Goal: Obtain resource: Download file/media

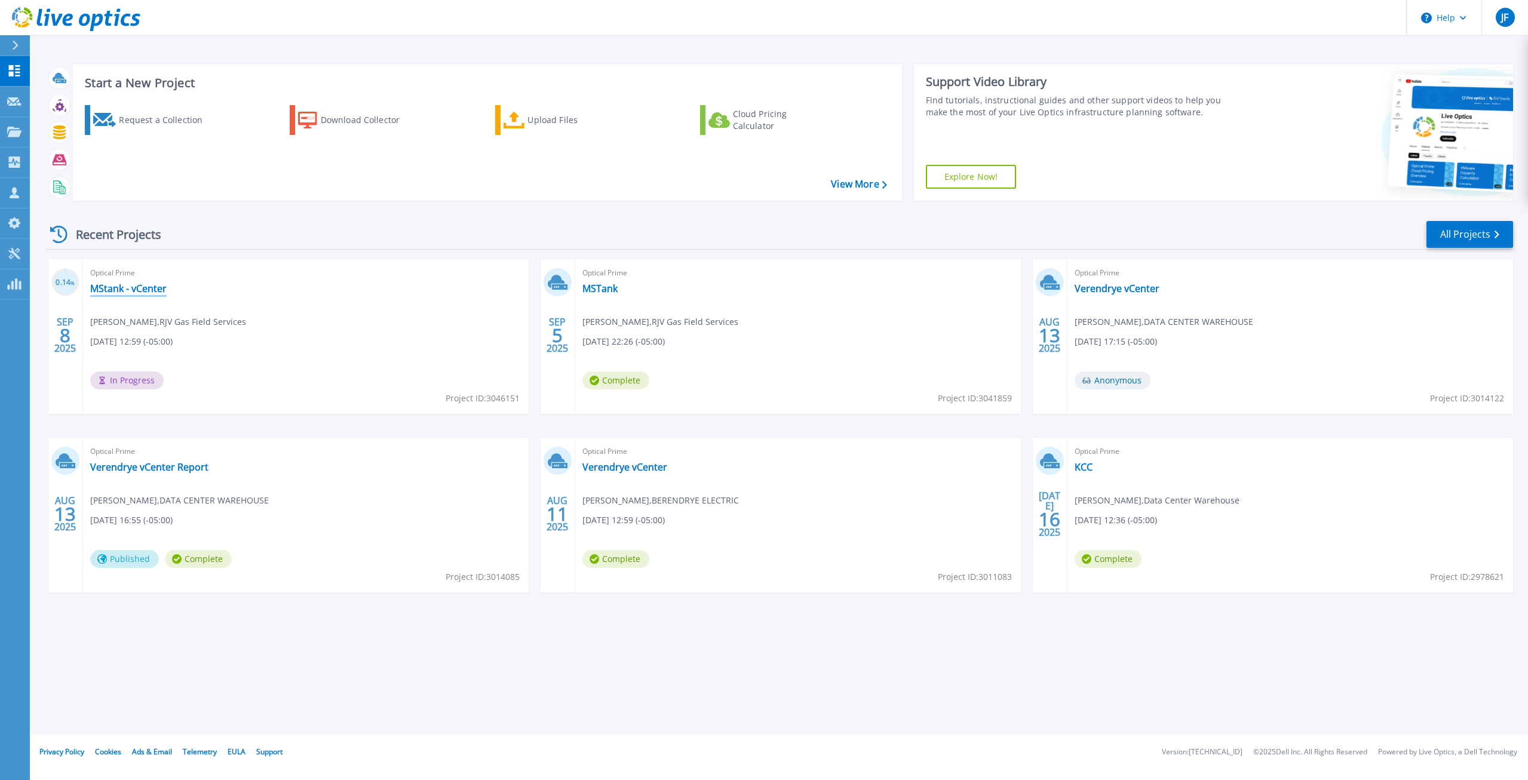
click at [129, 287] on link "MStank - vCenter" at bounding box center [128, 289] width 76 height 12
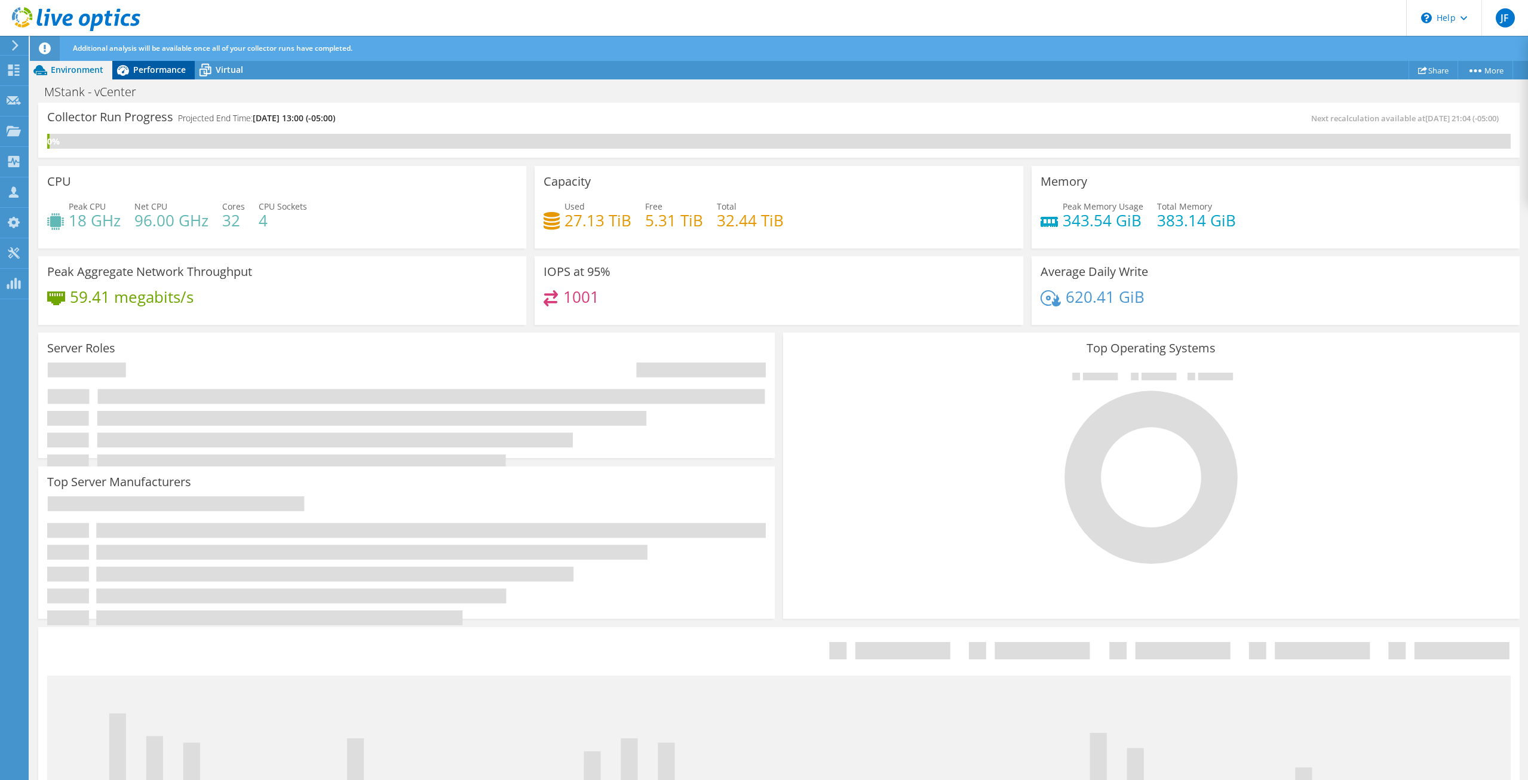
click at [154, 66] on span "Performance" at bounding box center [159, 69] width 53 height 11
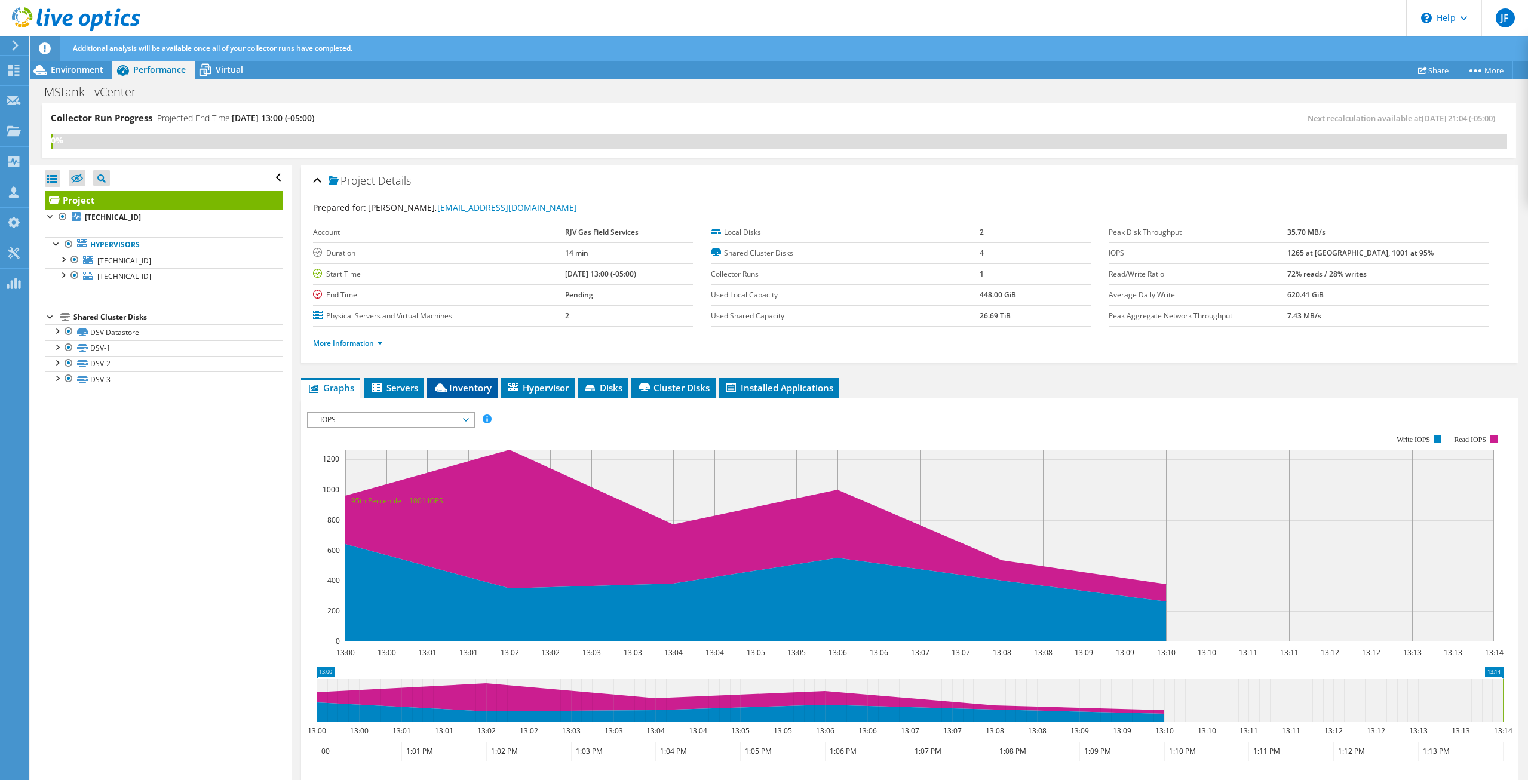
click at [470, 384] on span "Inventory" at bounding box center [462, 388] width 59 height 12
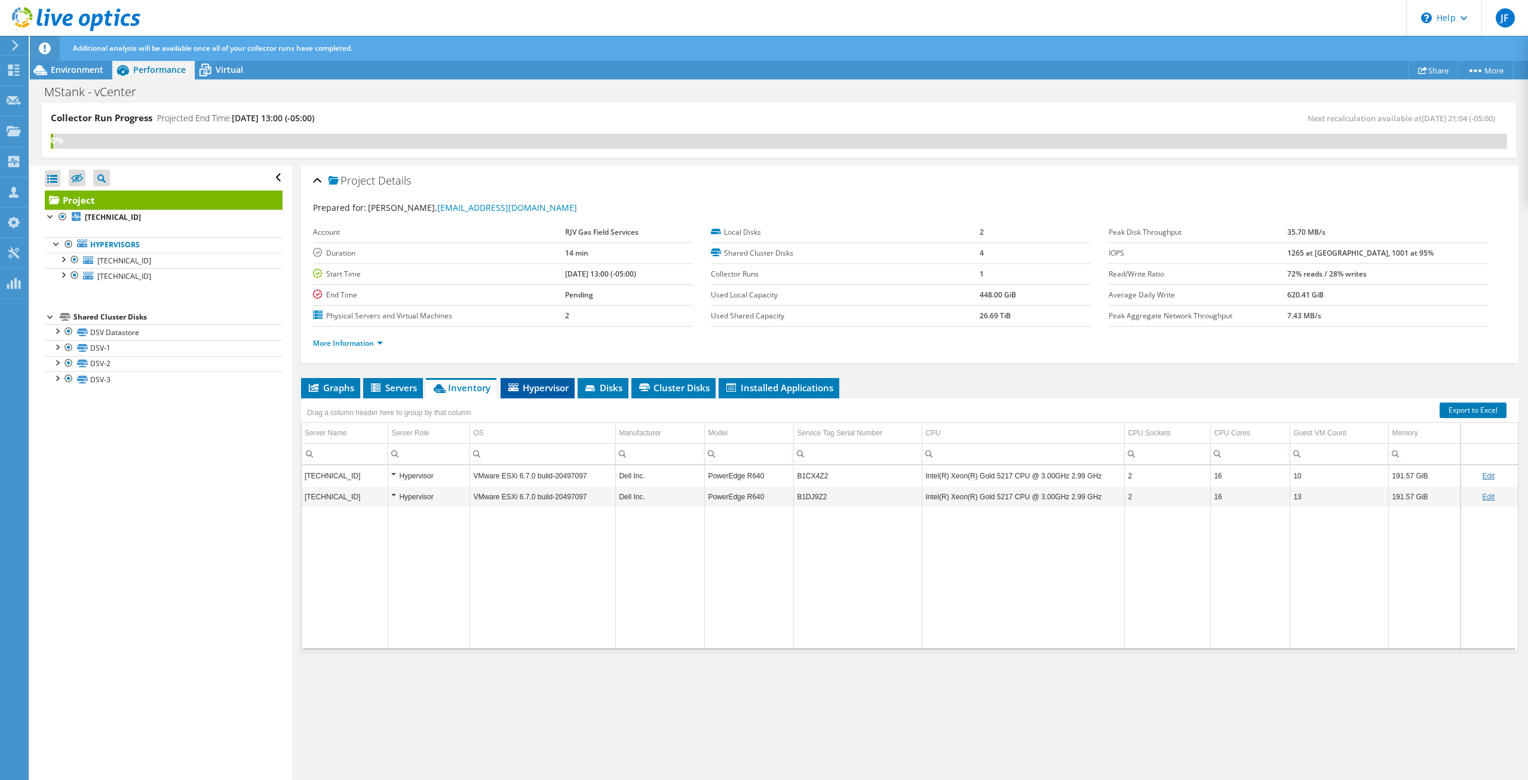
click at [554, 380] on li "Hypervisor" at bounding box center [538, 388] width 74 height 20
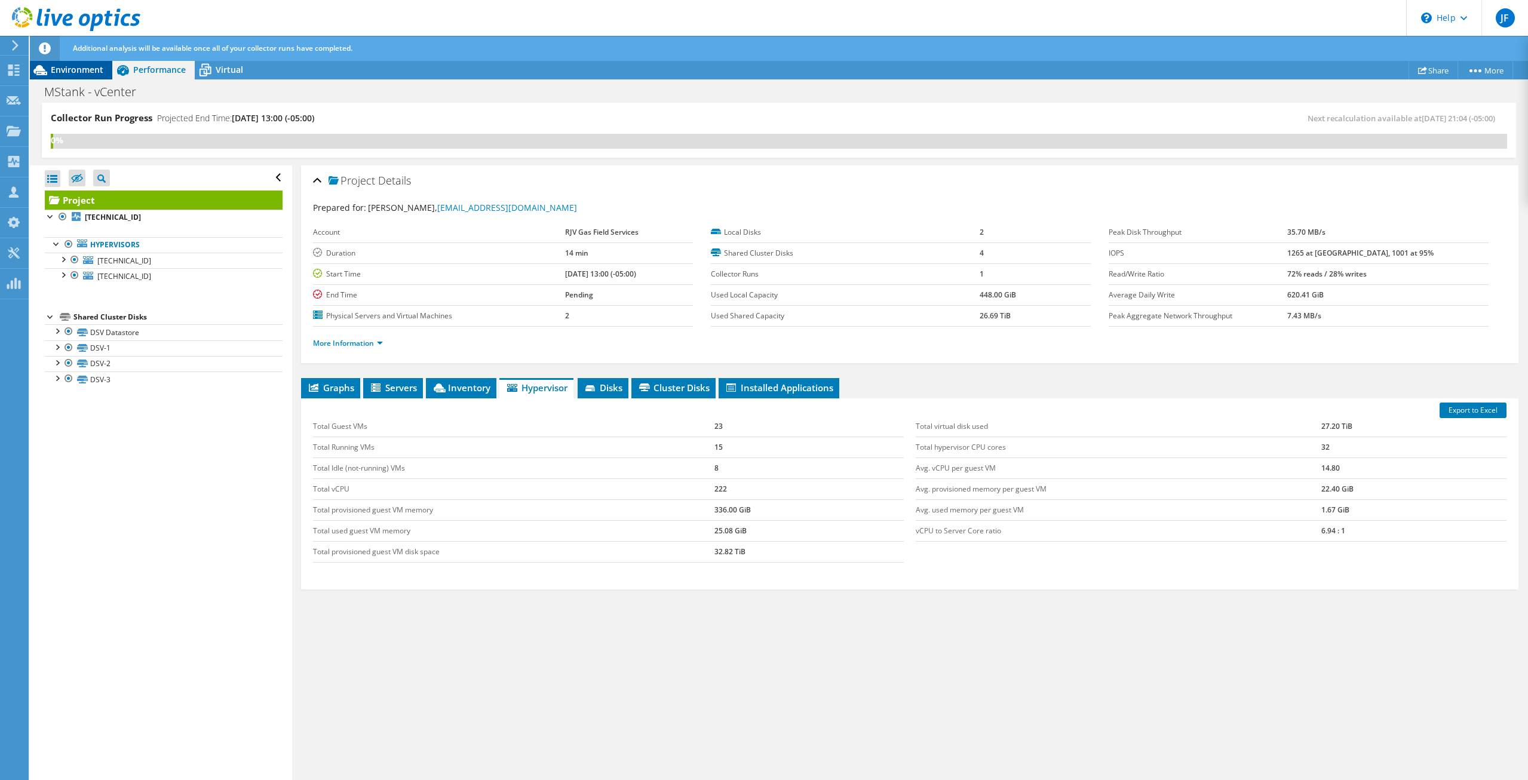
click at [59, 66] on span "Environment" at bounding box center [77, 69] width 53 height 11
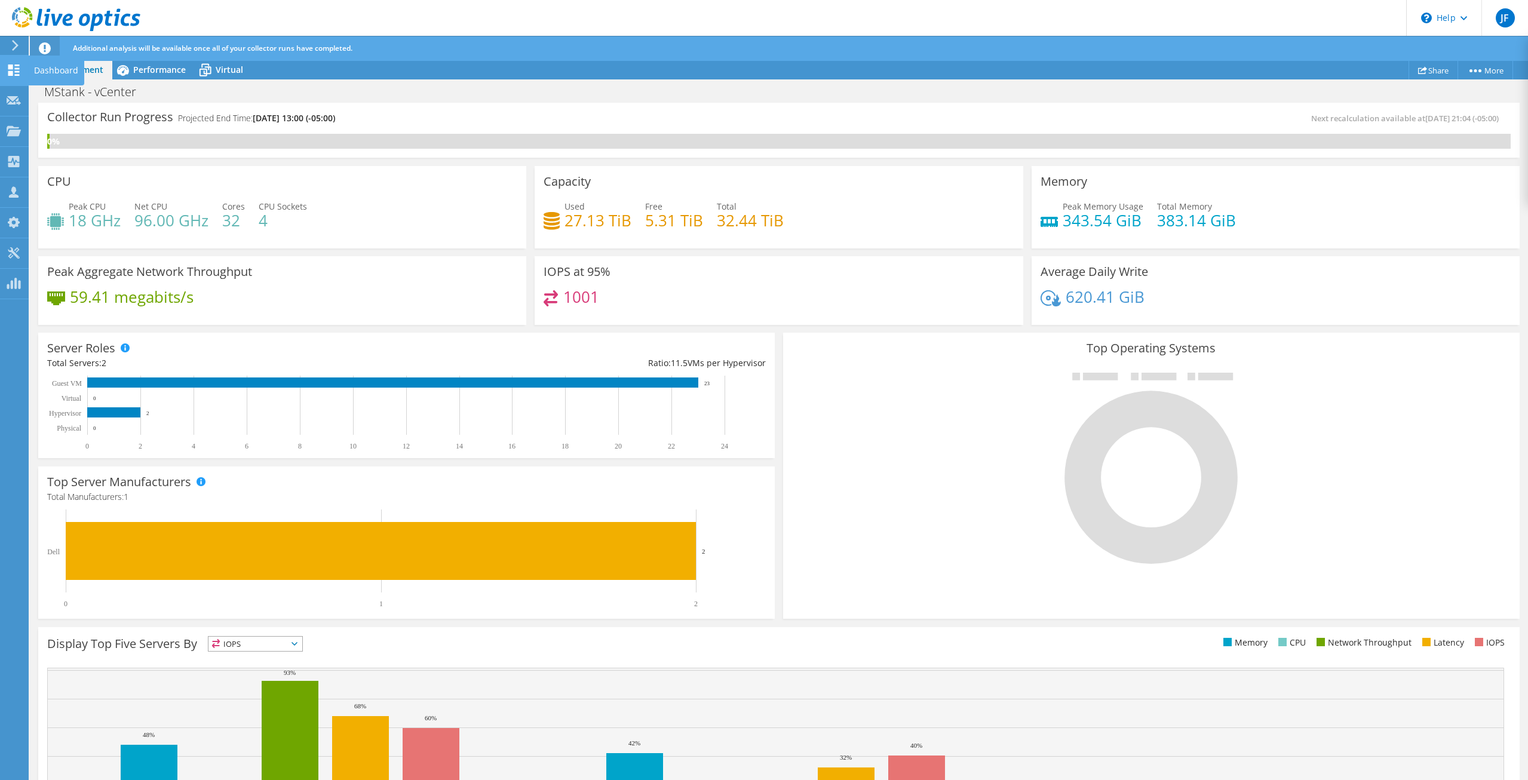
click at [13, 78] on div at bounding box center [14, 71] width 14 height 13
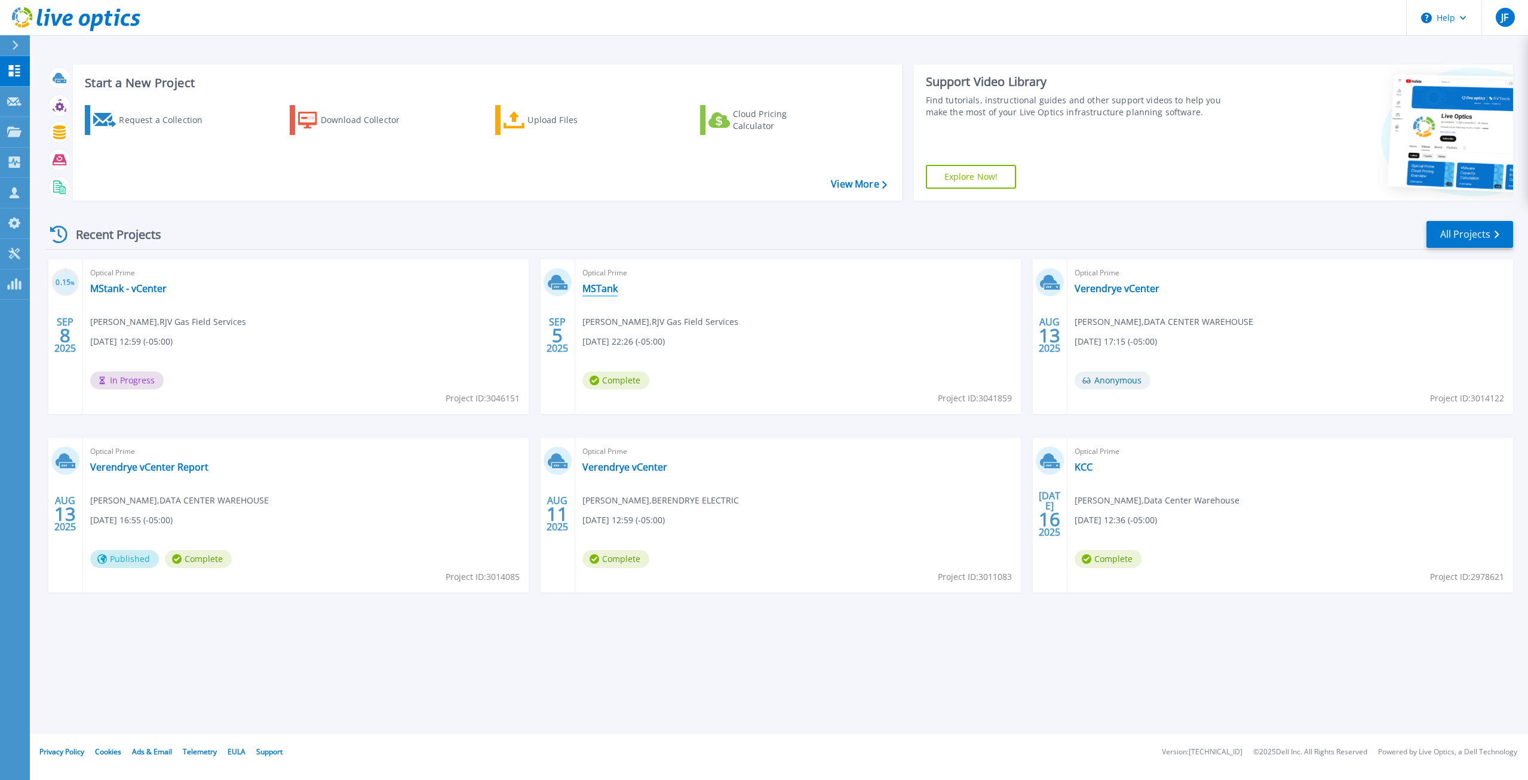
click at [605, 285] on link "MSTank" at bounding box center [600, 289] width 35 height 12
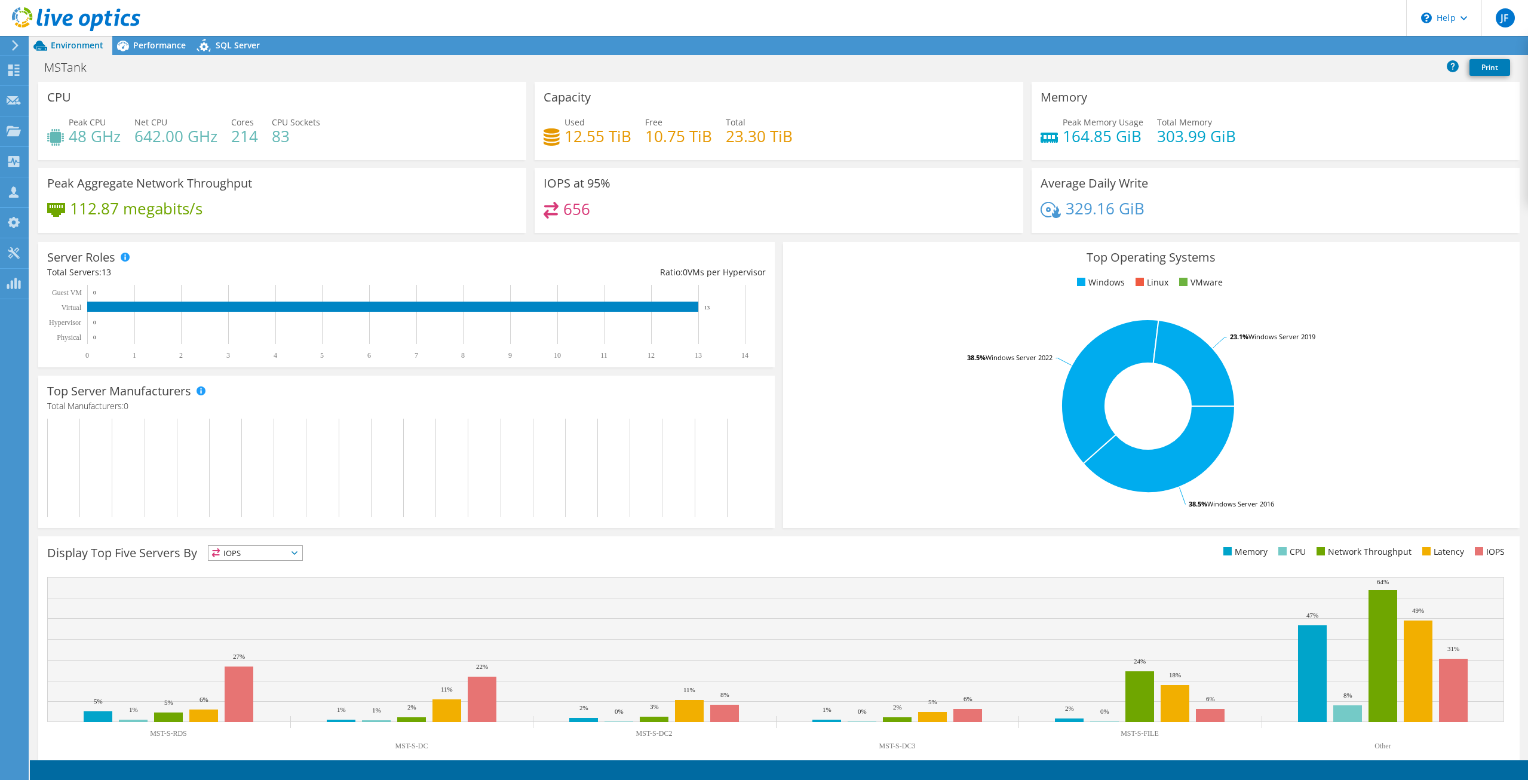
click at [163, 52] on div "Performance" at bounding box center [153, 45] width 82 height 19
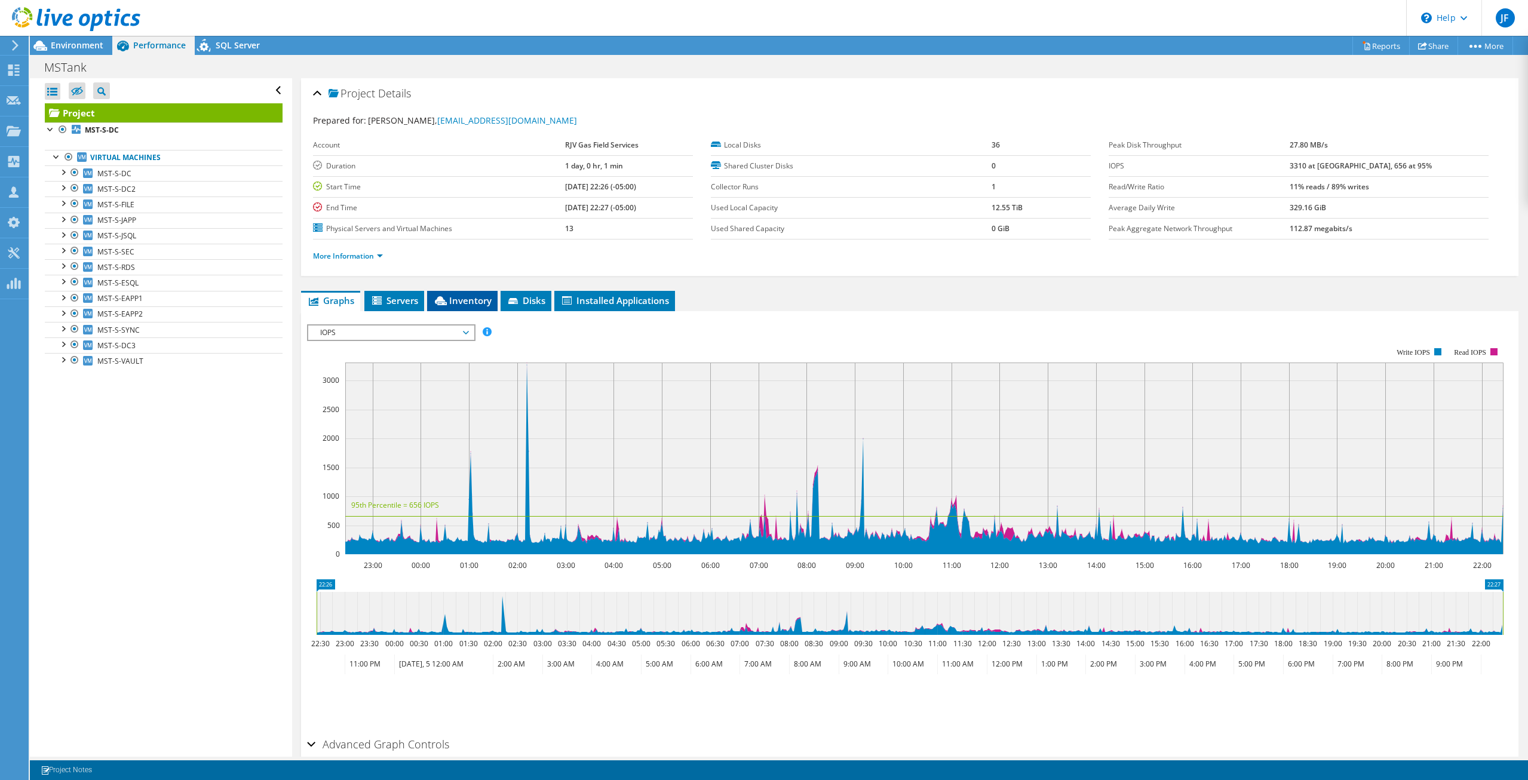
click at [464, 303] on span "Inventory" at bounding box center [462, 301] width 59 height 12
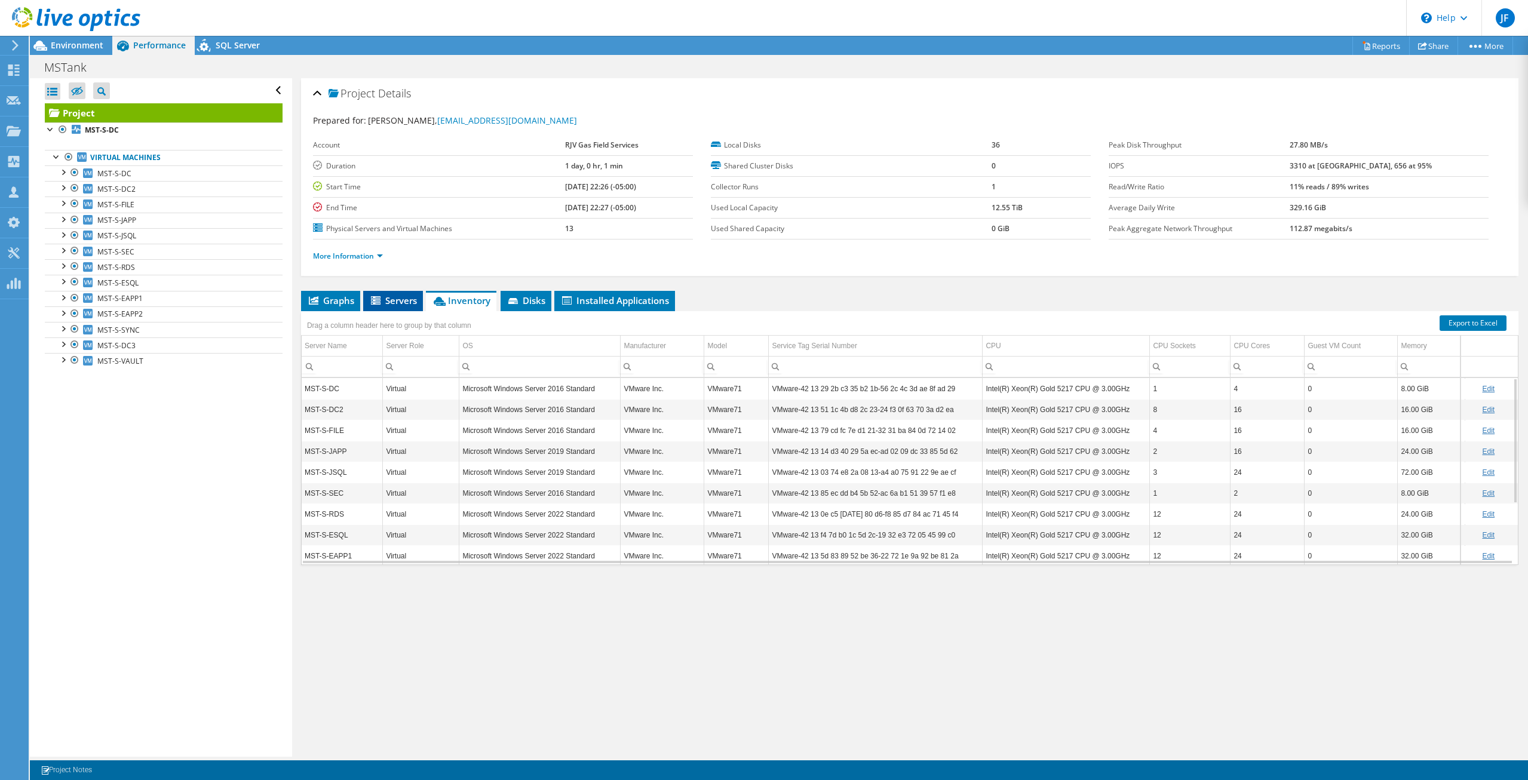
click at [394, 301] on span "Servers" at bounding box center [393, 301] width 48 height 12
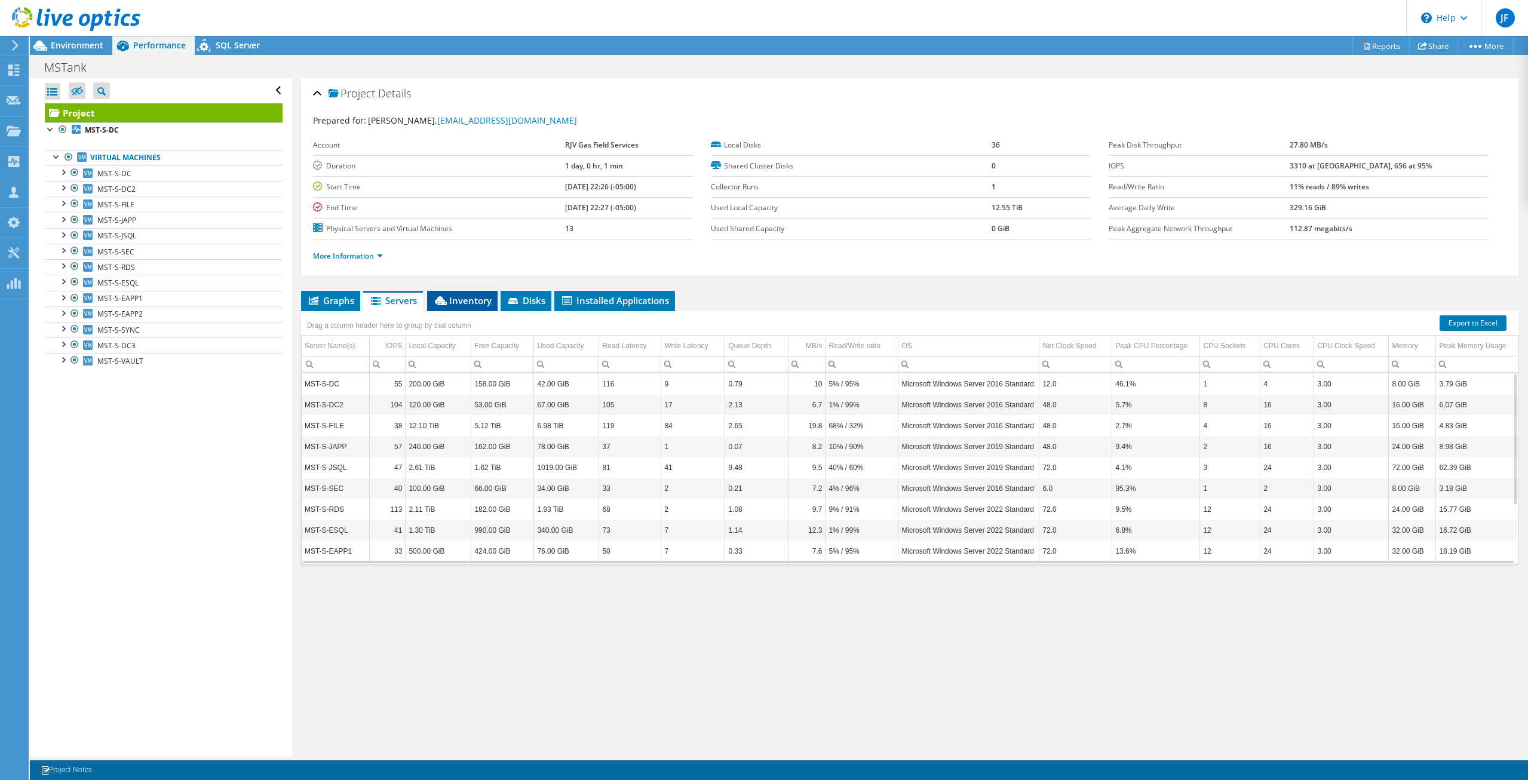
click at [480, 305] on span "Inventory" at bounding box center [462, 301] width 59 height 12
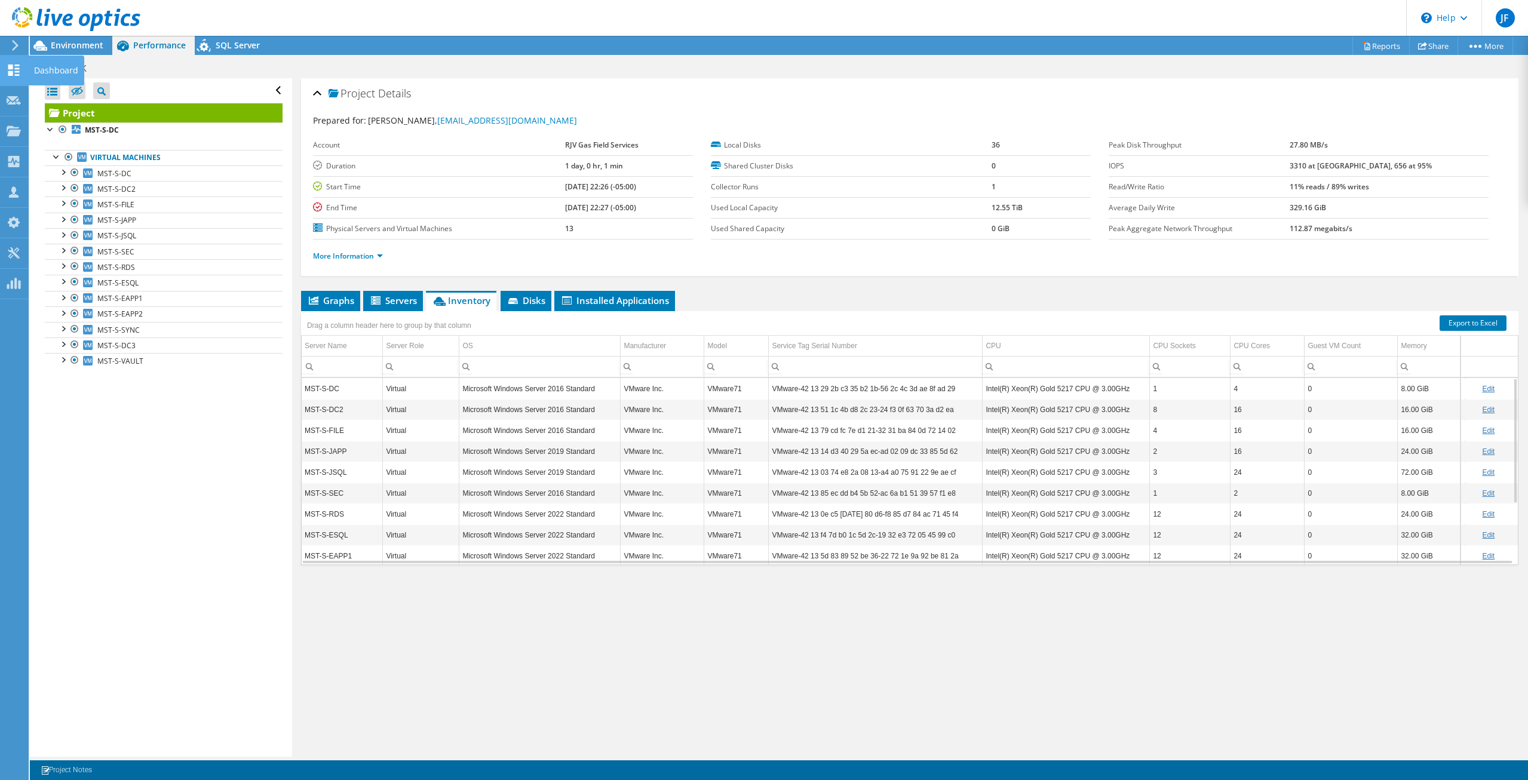
click at [17, 73] on icon at bounding box center [14, 70] width 14 height 11
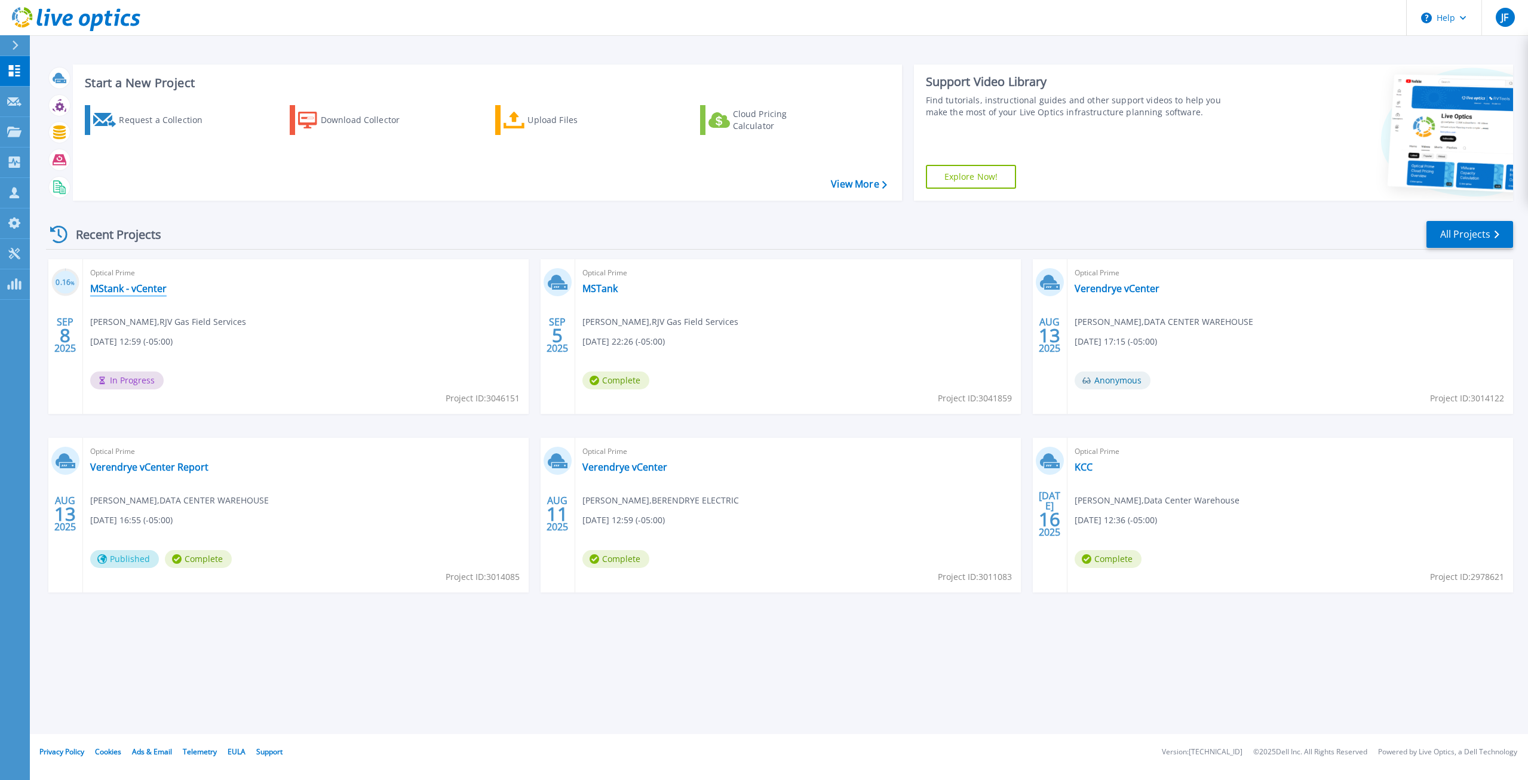
click at [141, 289] on link "MStank - vCenter" at bounding box center [128, 289] width 76 height 12
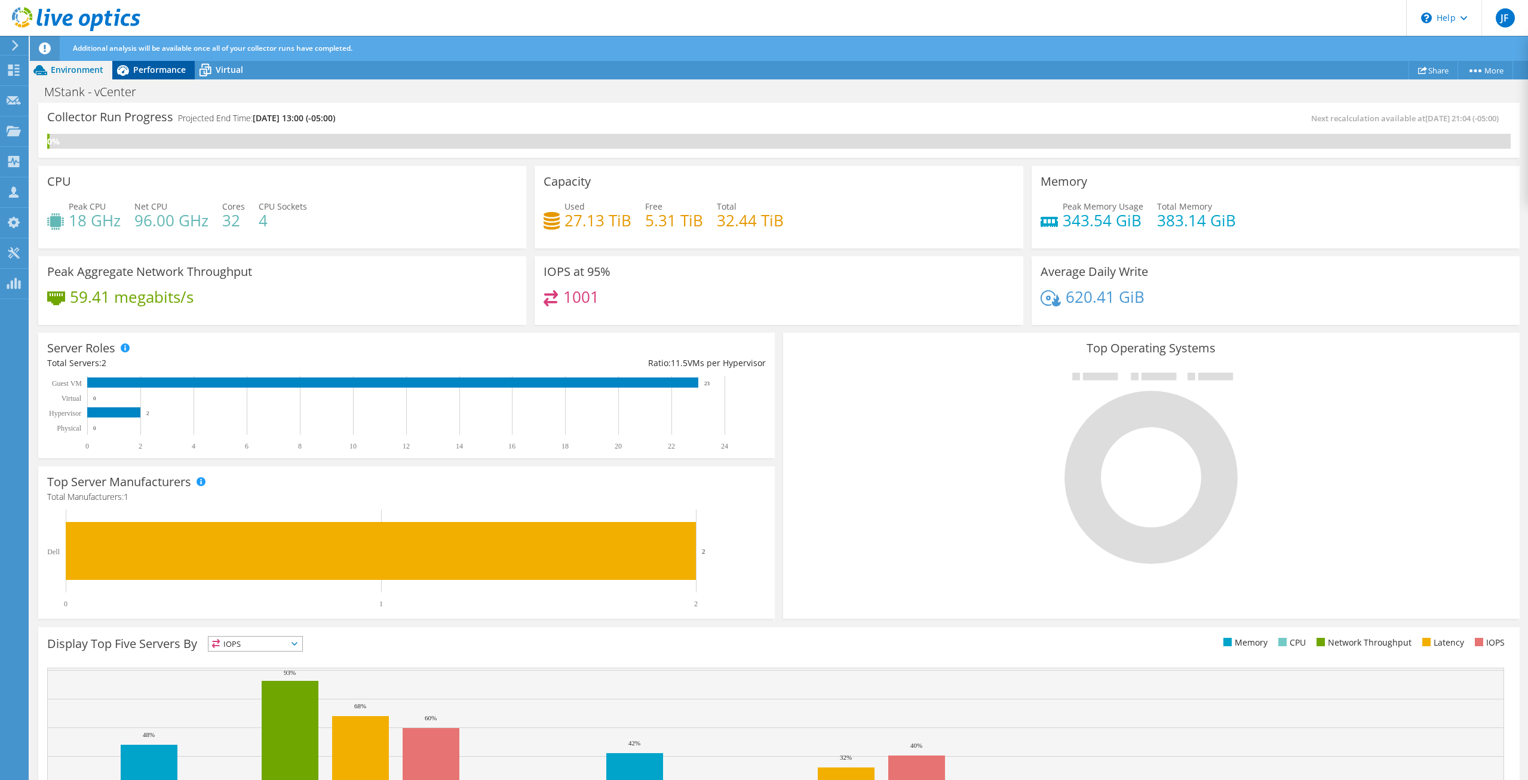
click at [139, 72] on span "Performance" at bounding box center [159, 69] width 53 height 11
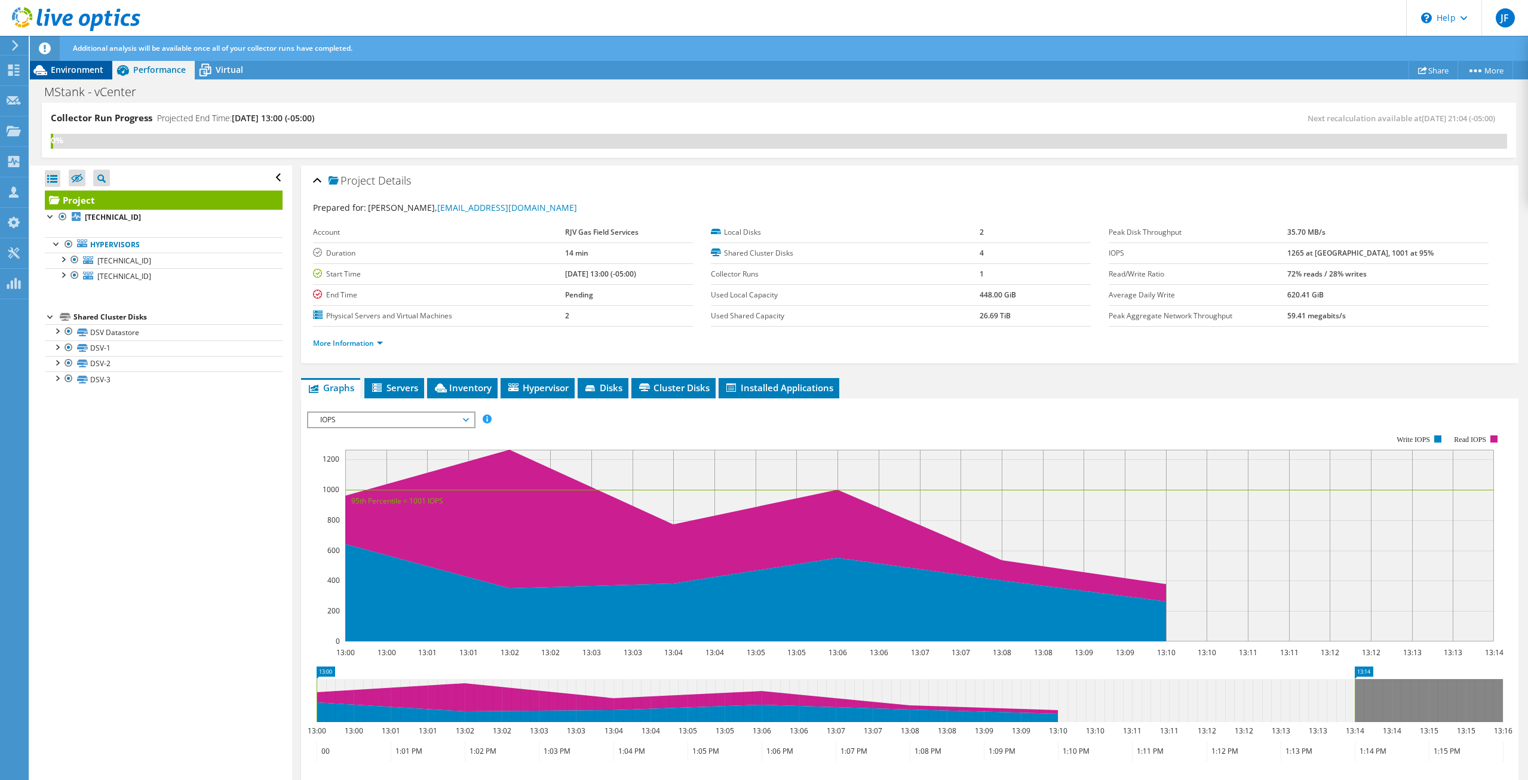
click at [65, 74] on span "Environment" at bounding box center [77, 69] width 53 height 11
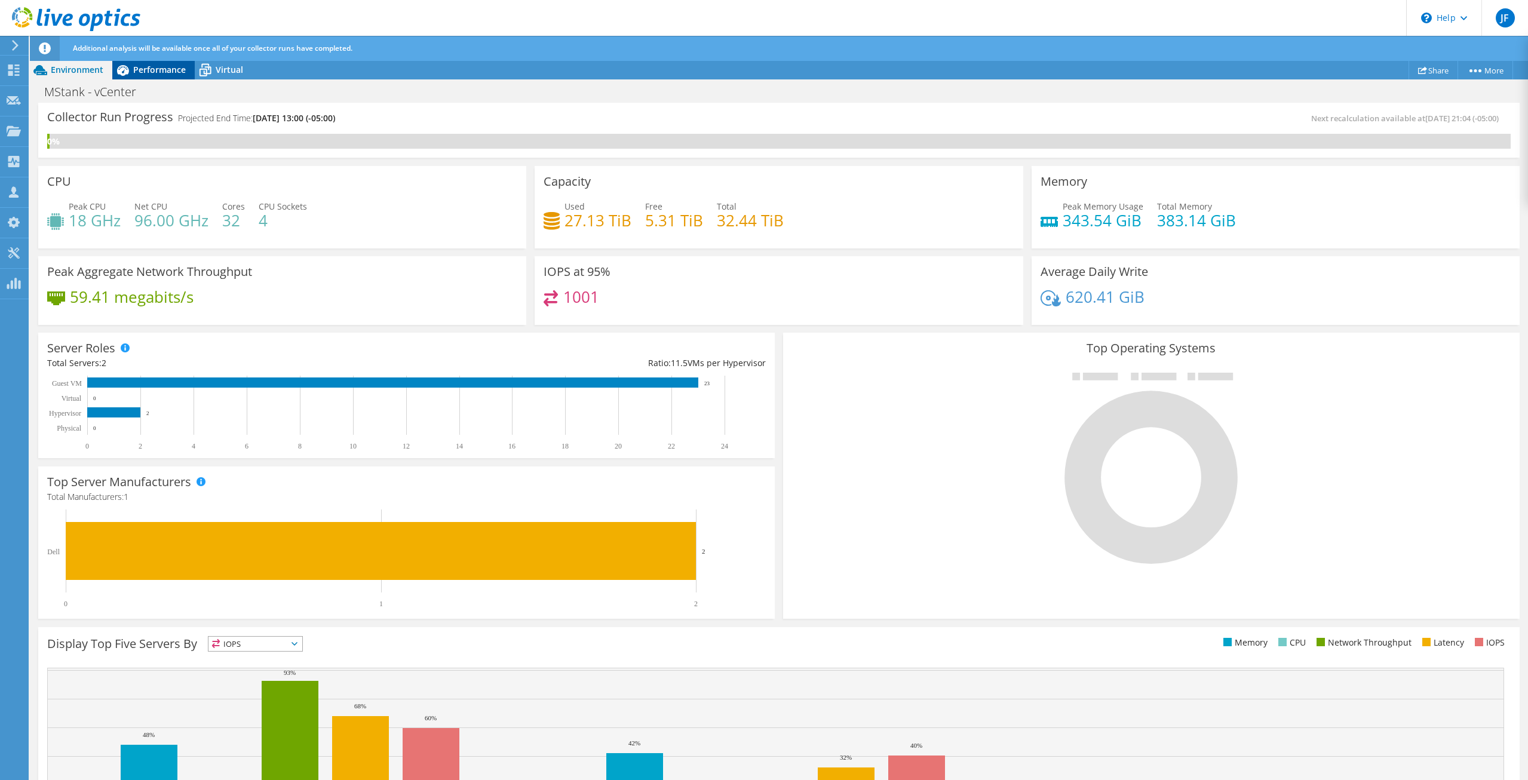
drag, startPoint x: 177, startPoint y: 68, endPoint x: 191, endPoint y: 65, distance: 13.6
click at [178, 69] on span "Performance" at bounding box center [159, 69] width 53 height 11
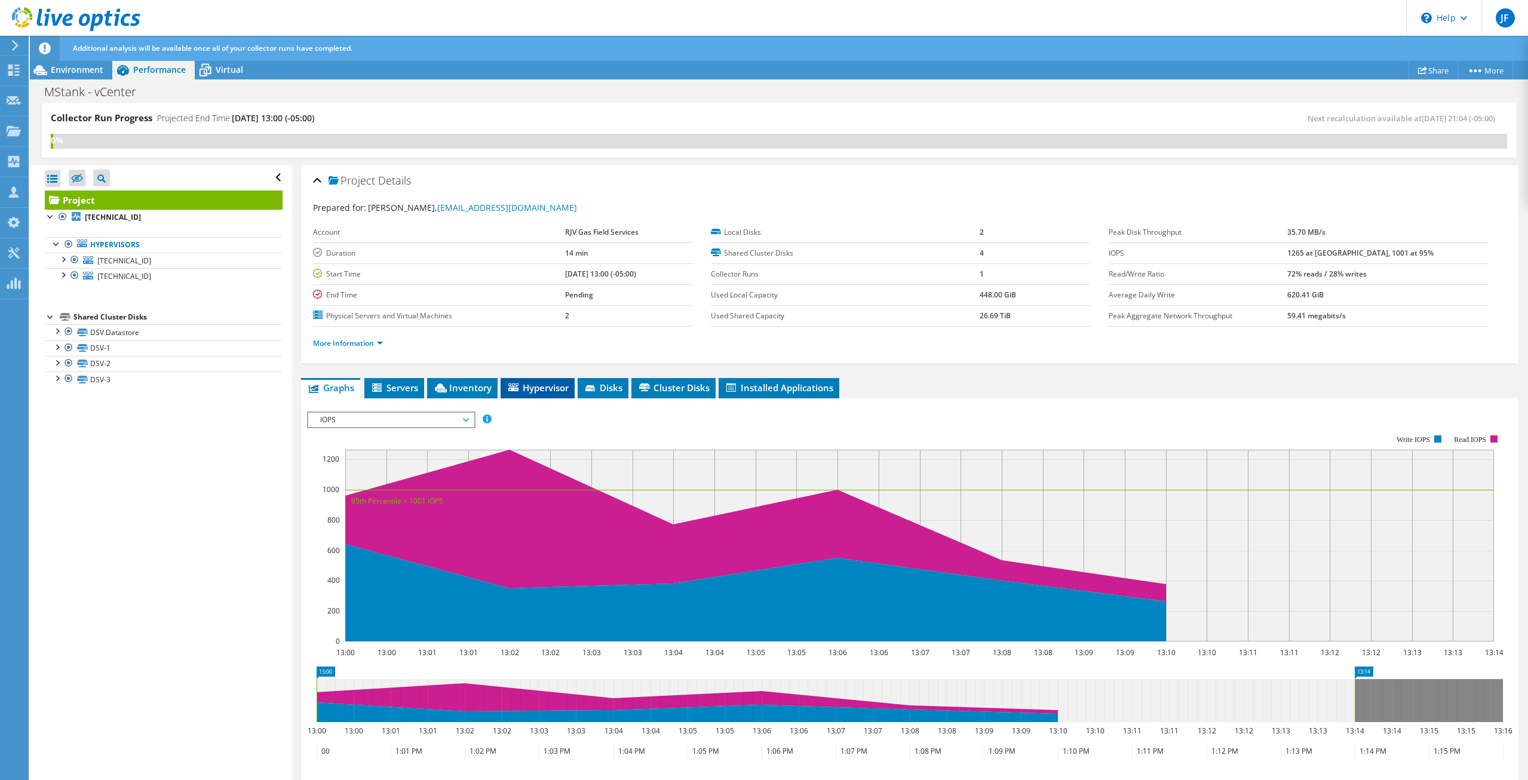
click at [537, 388] on span "Hypervisor" at bounding box center [538, 388] width 62 height 12
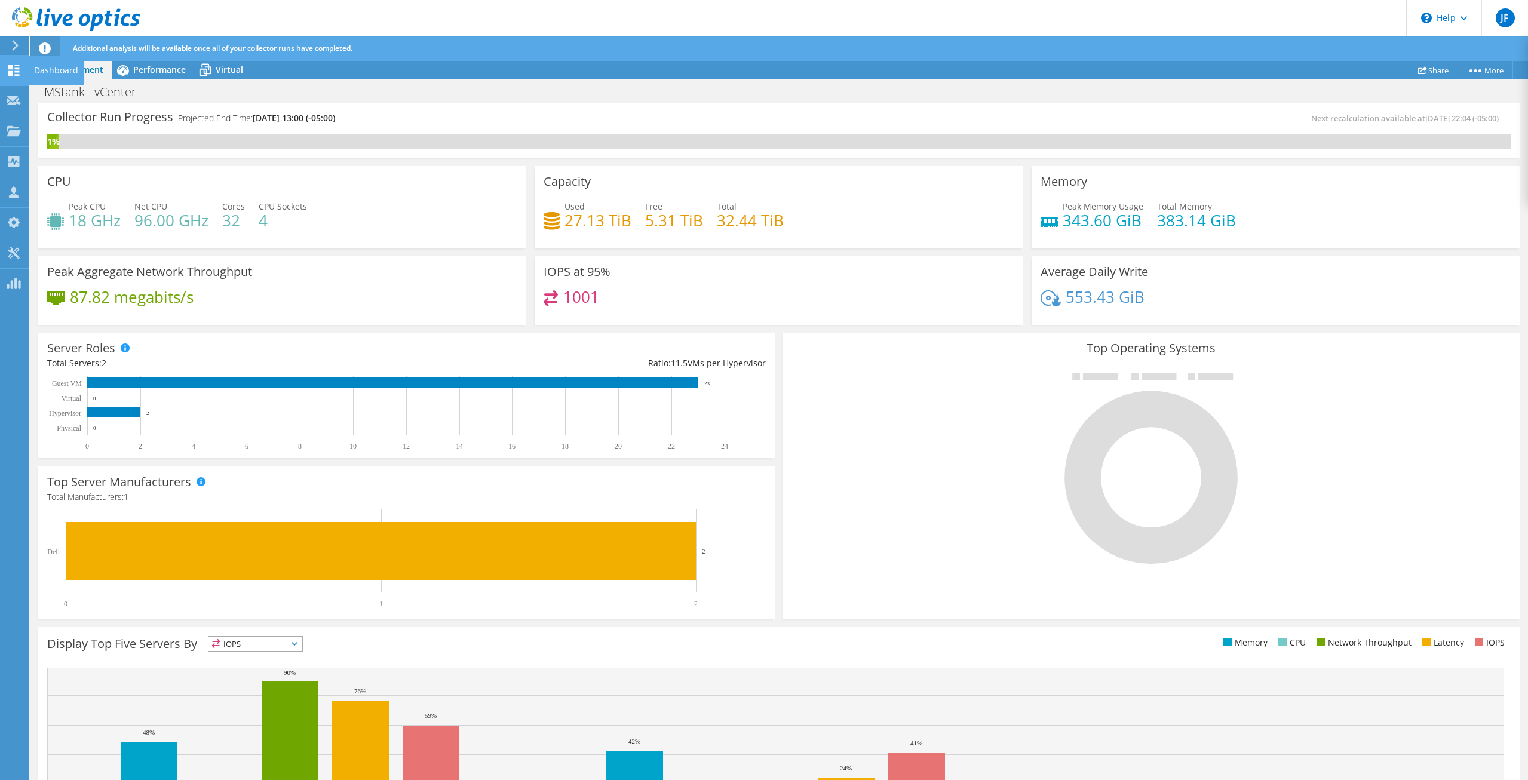
click at [16, 71] on icon at bounding box center [14, 70] width 14 height 11
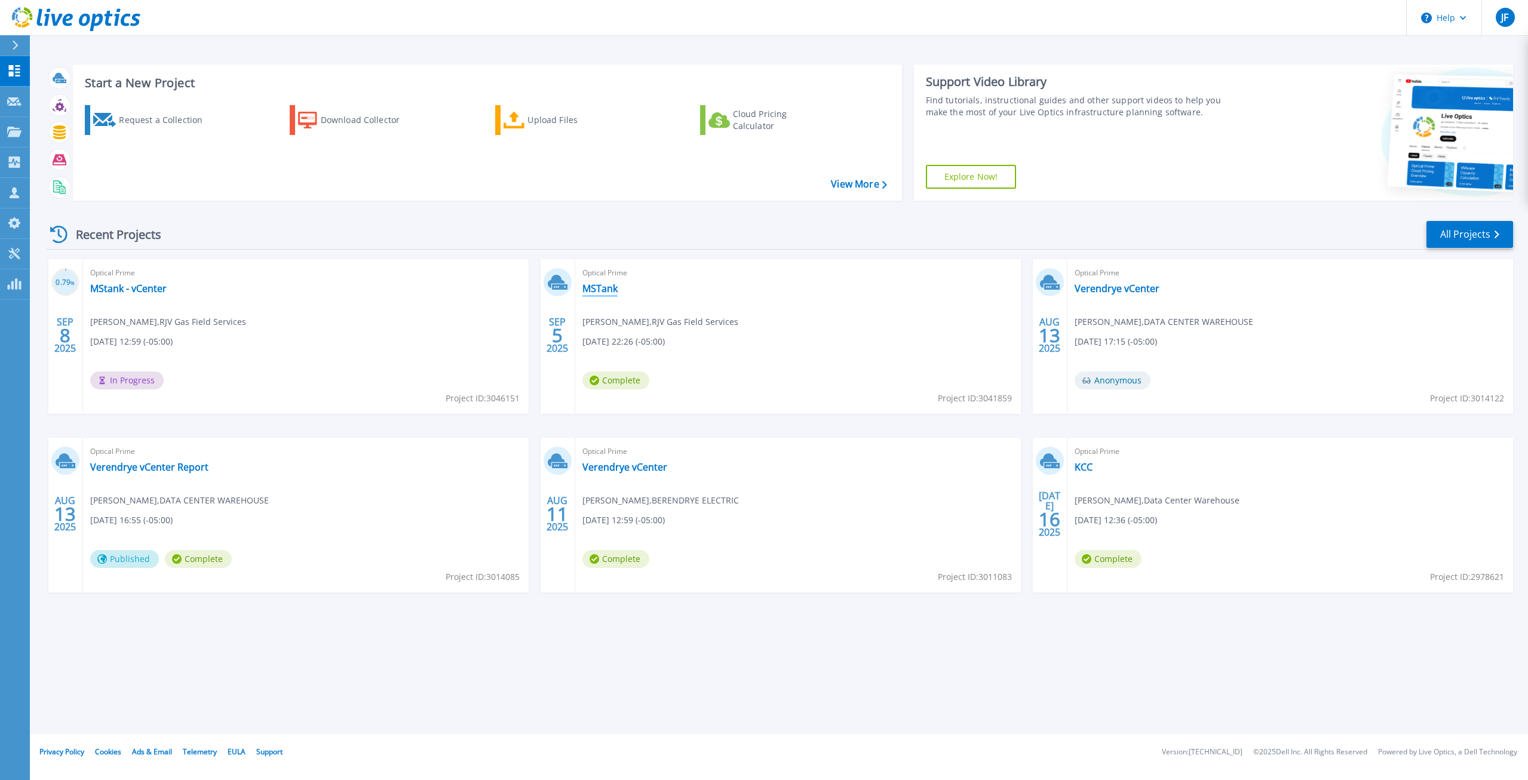
click at [596, 286] on link "MSTank" at bounding box center [600, 289] width 35 height 12
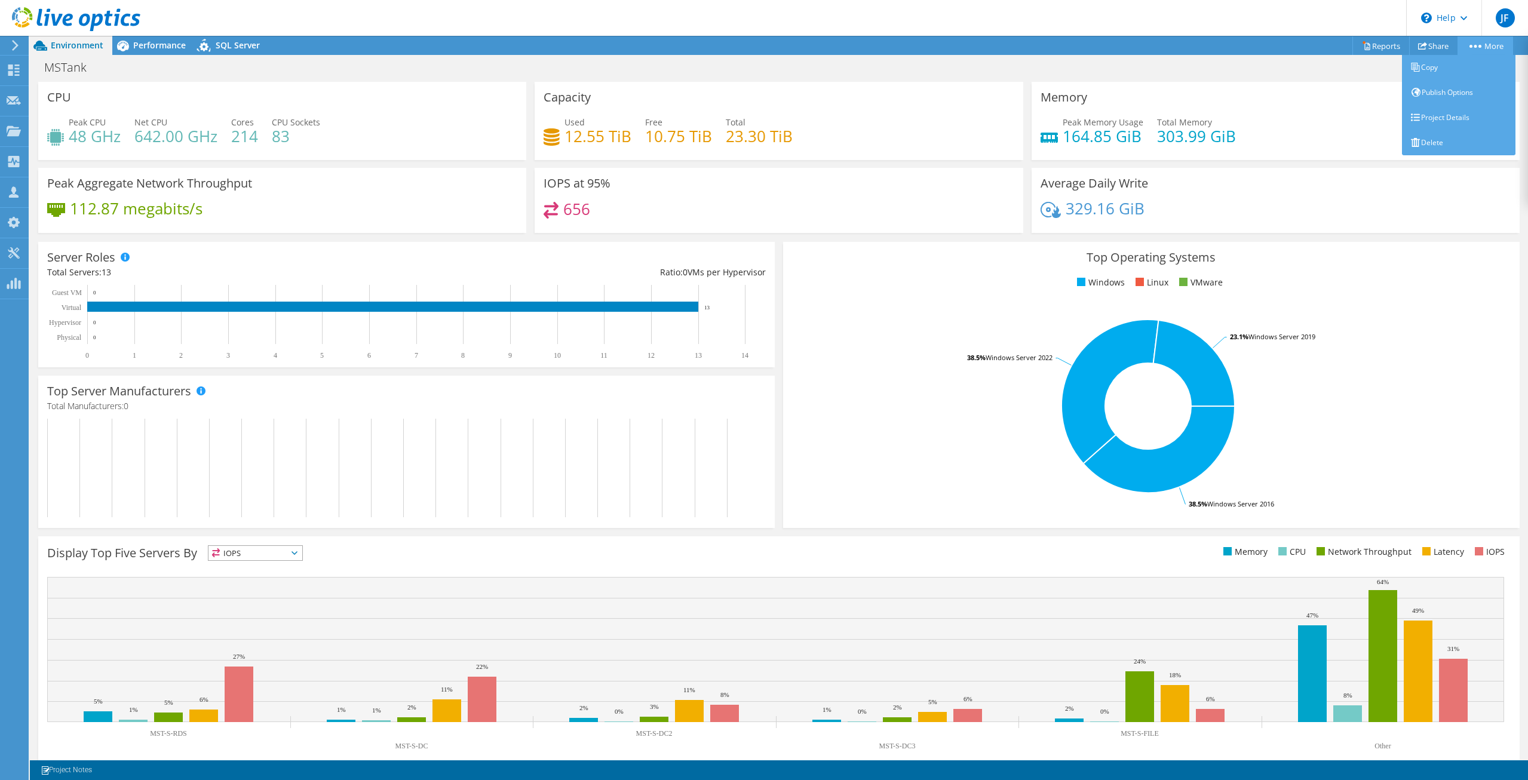
click at [1488, 44] on link "More" at bounding box center [1486, 45] width 56 height 19
click at [1384, 49] on link "Reports" at bounding box center [1381, 45] width 57 height 19
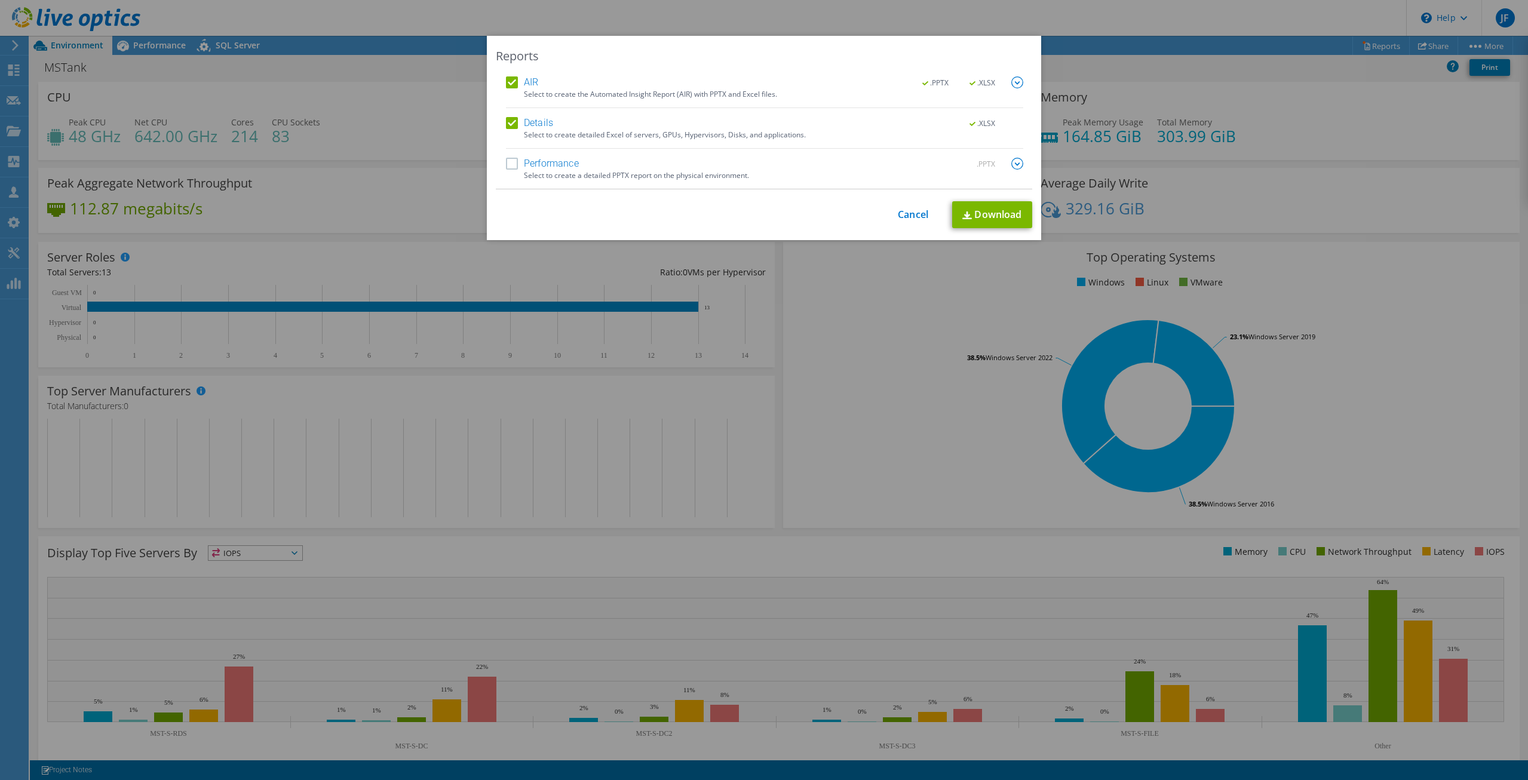
click at [518, 162] on label "Performance" at bounding box center [542, 164] width 73 height 12
click at [0, 0] on input "Performance" at bounding box center [0, 0] width 0 height 0
click at [1014, 86] on img at bounding box center [1017, 82] width 12 height 12
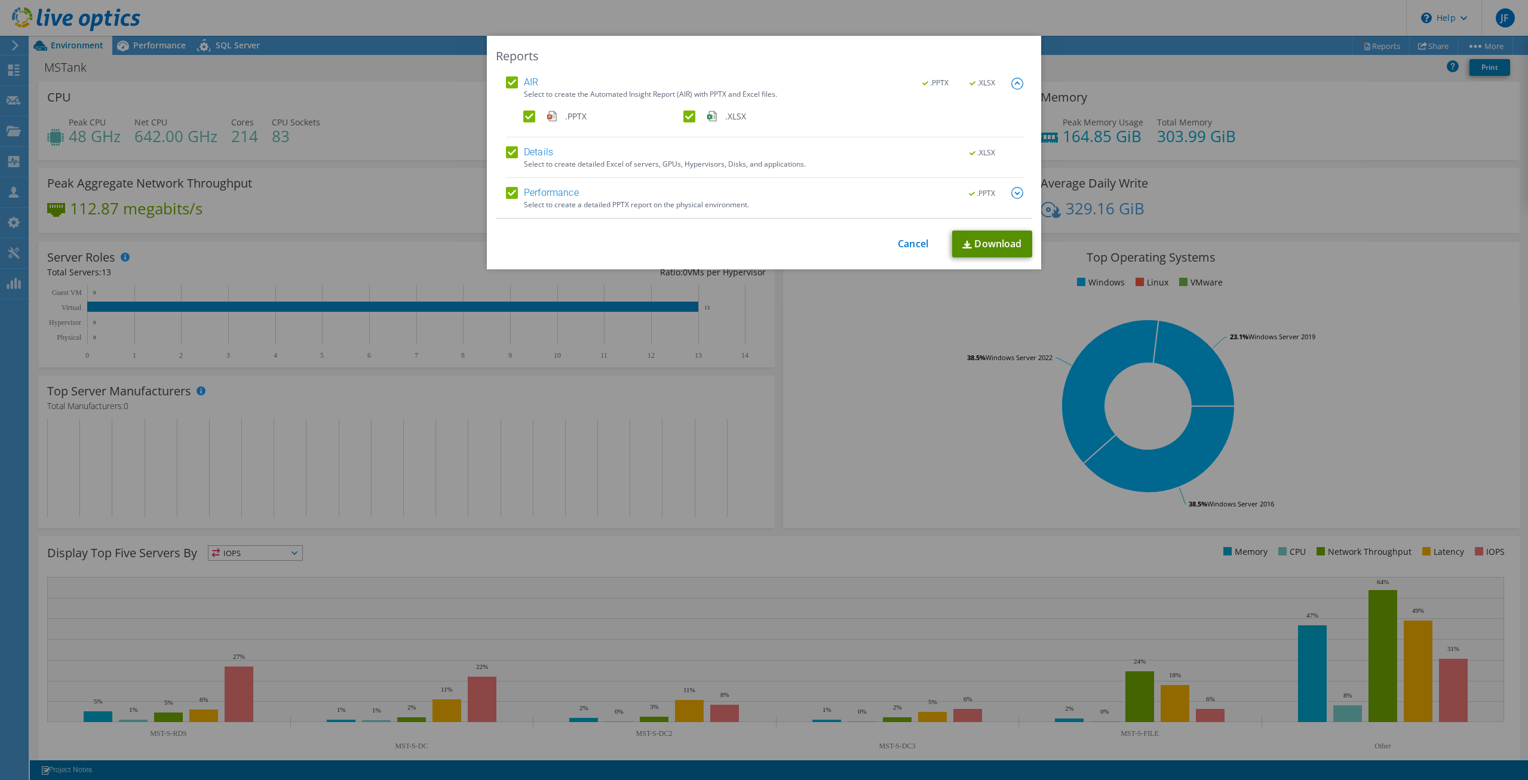
click at [1007, 247] on link "Download" at bounding box center [992, 244] width 80 height 27
click at [304, 200] on div "Reports AIR .PPTX .XLSX Select to create the Automated Insight Report (AIR) wit…" at bounding box center [764, 390] width 1528 height 709
